Goal: Task Accomplishment & Management: Complete application form

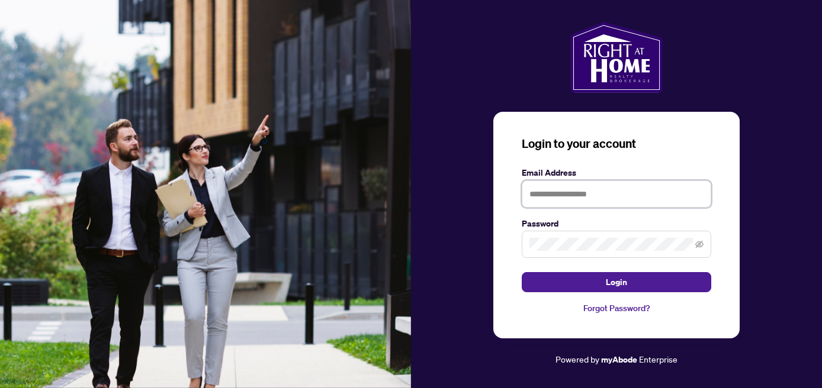
click at [576, 195] on input "text" at bounding box center [616, 194] width 189 height 27
type input "**********"
click at [596, 253] on div at bounding box center [616, 244] width 189 height 27
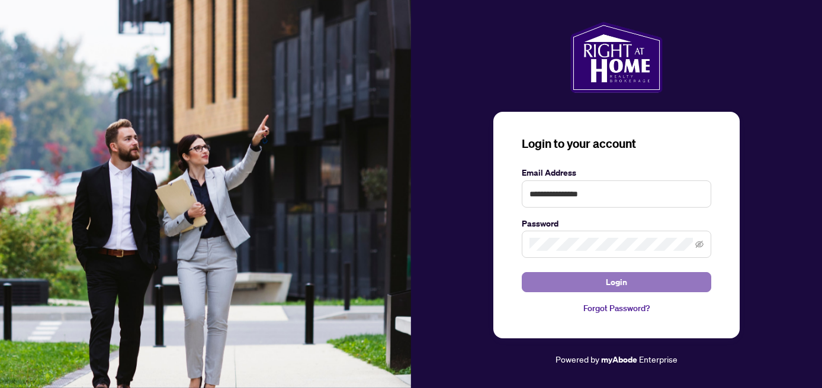
click at [615, 275] on span "Login" at bounding box center [616, 282] width 21 height 19
click at [693, 292] on button "Login" at bounding box center [616, 282] width 189 height 20
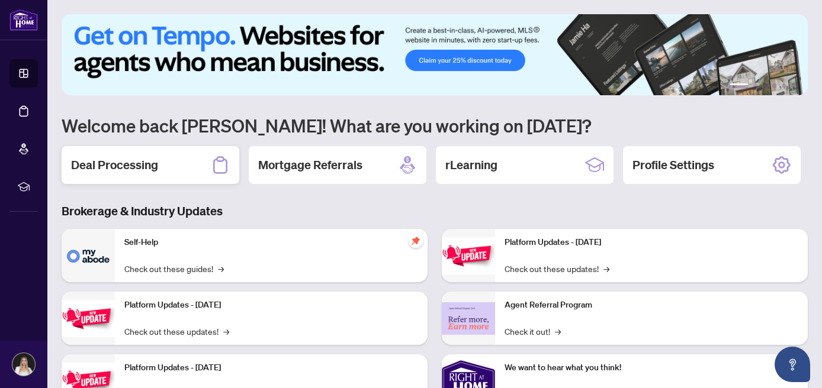
click at [163, 168] on div "Deal Processing" at bounding box center [151, 165] width 178 height 38
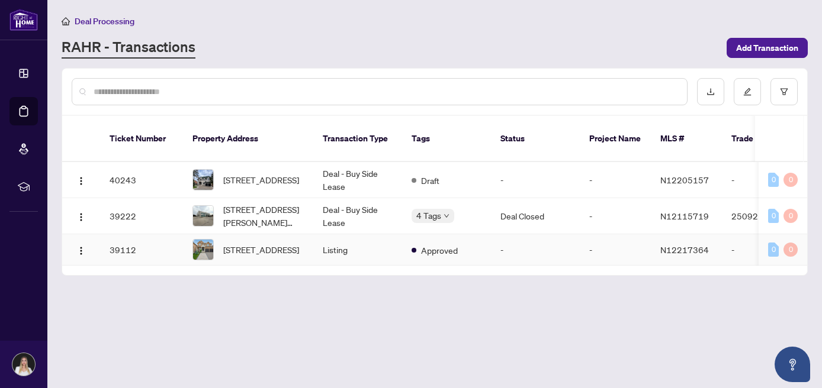
click at [379, 250] on td "Listing" at bounding box center [357, 249] width 89 height 31
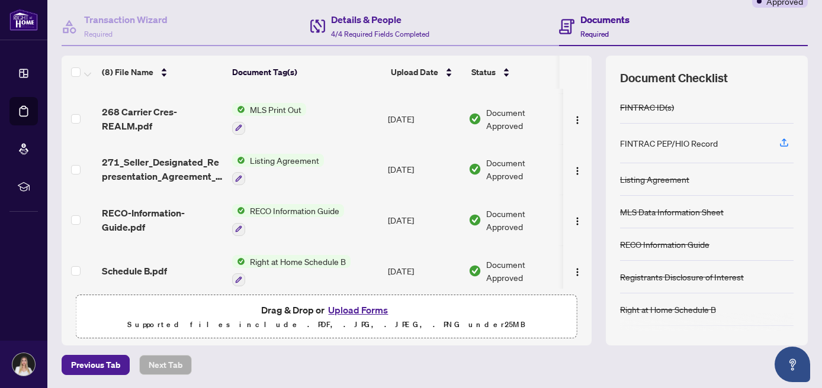
scroll to position [204, 0]
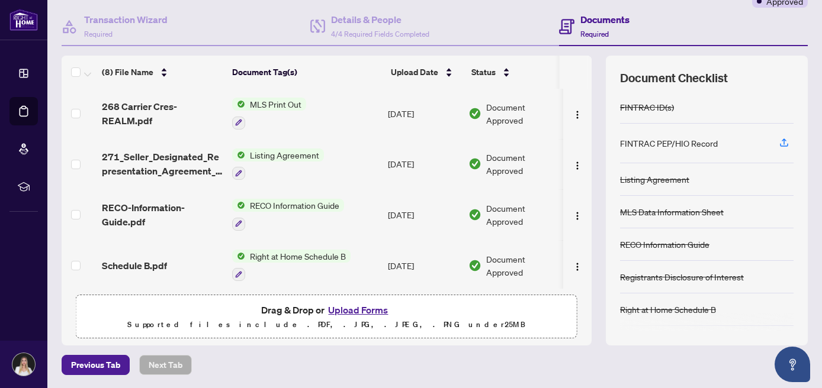
click at [356, 310] on button "Upload Forms" at bounding box center [357, 310] width 67 height 15
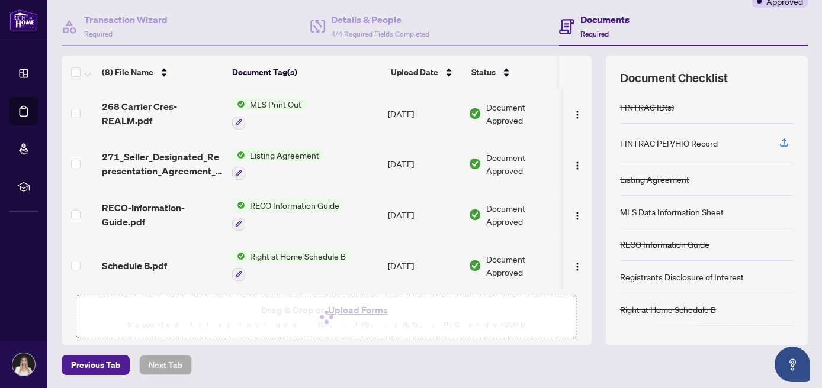
drag, startPoint x: 693, startPoint y: 119, endPoint x: 373, endPoint y: 301, distance: 368.0
click at [372, 303] on div "Drag & Drop or Upload Forms Supported files include .PDF, .JPG, .JPEG, .PNG und…" at bounding box center [326, 318] width 486 height 30
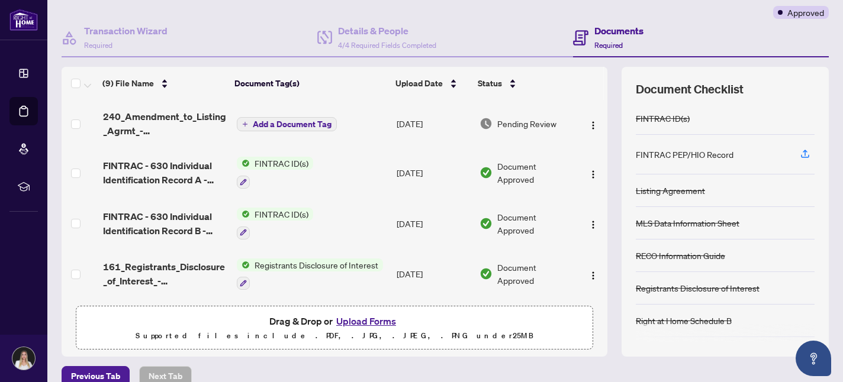
scroll to position [0, 0]
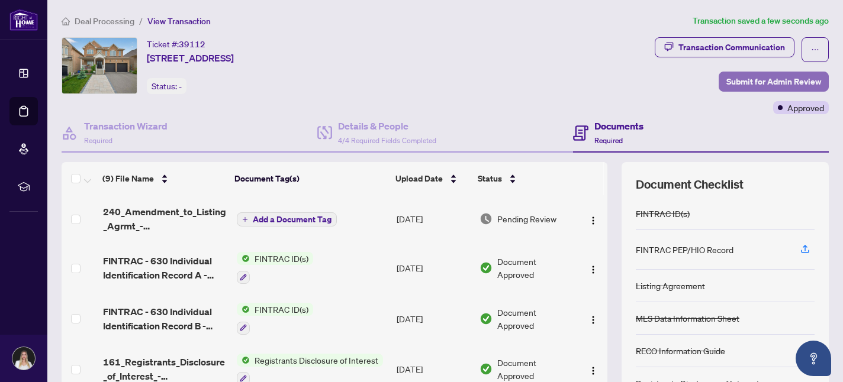
click at [767, 78] on span "Submit for Admin Review" at bounding box center [773, 81] width 95 height 19
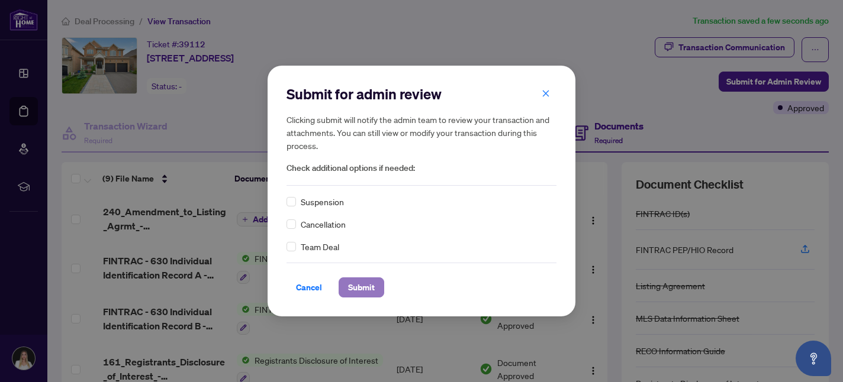
click at [365, 282] on span "Submit" at bounding box center [361, 287] width 27 height 19
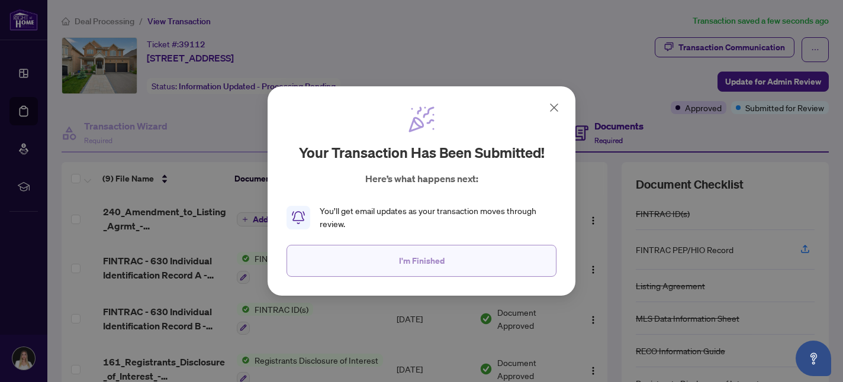
click at [456, 262] on button "I'm Finished" at bounding box center [422, 261] width 270 height 32
